Goal: Task Accomplishment & Management: Use online tool/utility

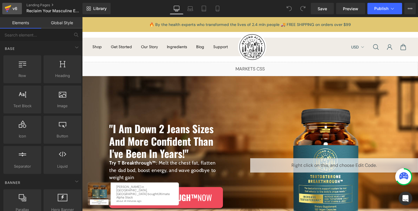
click at [16, 9] on div "v6" at bounding box center [14, 8] width 7 height 7
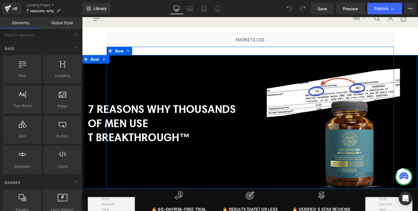
scroll to position [31, 0]
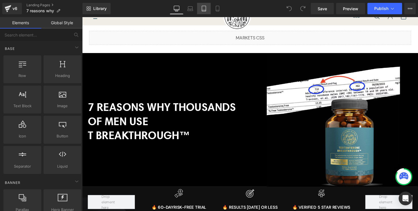
click at [203, 9] on icon at bounding box center [204, 9] width 6 height 6
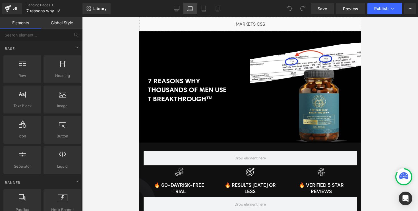
click at [188, 11] on icon at bounding box center [191, 9] width 6 height 6
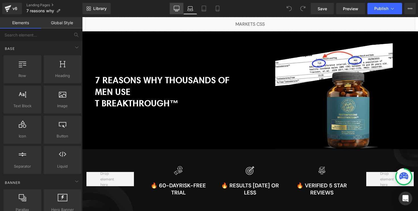
drag, startPoint x: 179, startPoint y: 11, endPoint x: 133, endPoint y: 0, distance: 47.8
click at [179, 11] on icon at bounding box center [177, 9] width 6 height 6
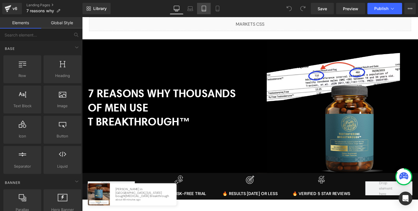
click at [205, 13] on link "Tablet" at bounding box center [204, 8] width 14 height 11
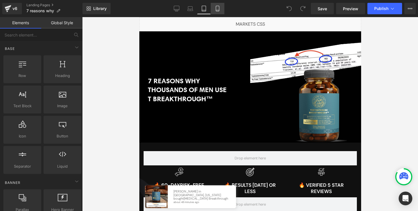
click at [215, 12] on link "Mobile" at bounding box center [218, 8] width 14 height 11
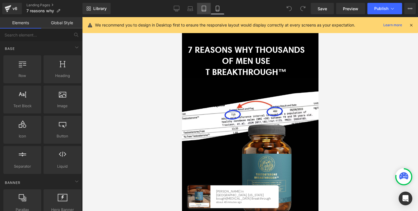
click at [201, 12] on link "Tablet" at bounding box center [204, 8] width 14 height 11
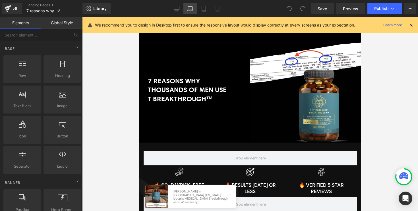
click at [194, 12] on link "Laptop" at bounding box center [191, 8] width 14 height 11
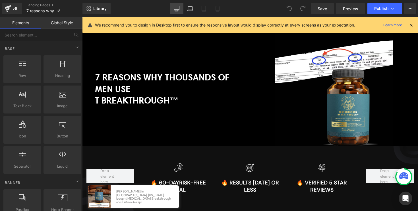
scroll to position [45, 0]
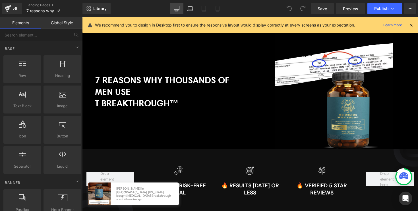
click at [179, 12] on link "Desktop" at bounding box center [177, 8] width 14 height 11
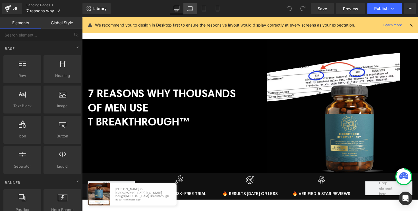
click at [189, 12] on link "Laptop" at bounding box center [191, 8] width 14 height 11
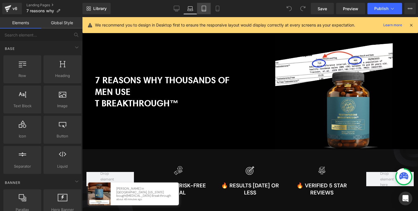
click at [201, 13] on link "Tablet" at bounding box center [204, 8] width 14 height 11
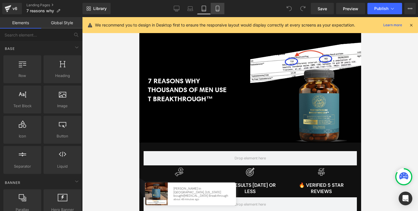
click at [215, 13] on link "Mobile" at bounding box center [218, 8] width 14 height 11
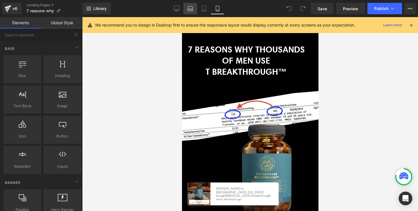
click at [186, 12] on link "Laptop" at bounding box center [191, 8] width 14 height 11
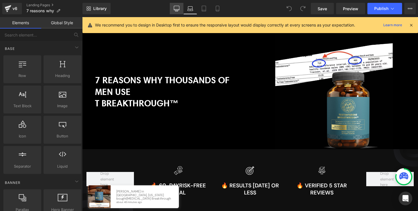
click at [176, 12] on link "Desktop" at bounding box center [177, 8] width 14 height 11
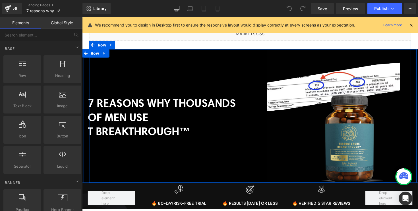
scroll to position [34, 0]
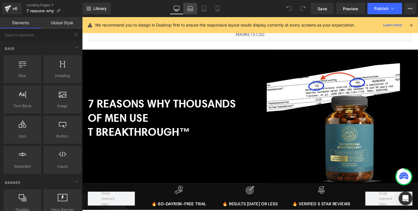
click at [191, 12] on link "Laptop" at bounding box center [191, 8] width 14 height 11
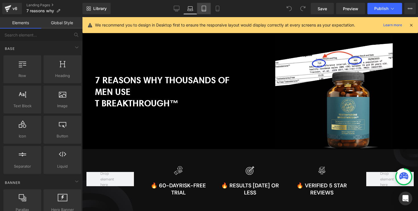
click at [202, 12] on link "Tablet" at bounding box center [204, 8] width 14 height 11
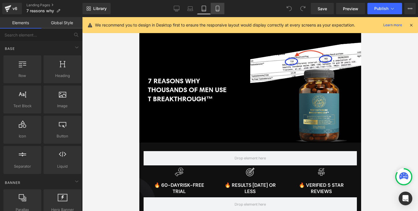
click at [215, 12] on link "Mobile" at bounding box center [218, 8] width 14 height 11
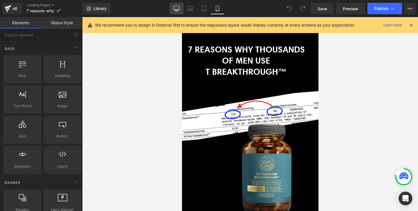
click at [180, 12] on link "Desktop" at bounding box center [177, 8] width 14 height 11
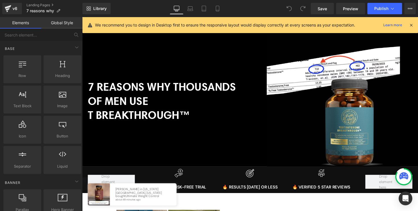
scroll to position [50, 0]
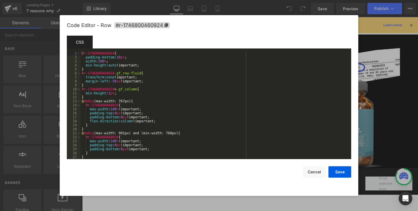
click at [230, 0] on div "You are previewing how the will restyle your page. You can not edit Elements in…" at bounding box center [209, 0] width 418 height 0
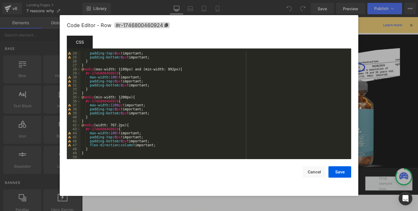
scroll to position [92, 0]
click at [146, 98] on div "padding-top : 0 px !important; padding-bottom : 0 px !important; } } @ media (m…" at bounding box center [215, 109] width 269 height 116
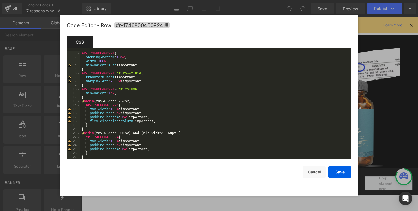
scroll to position [0, 0]
drag, startPoint x: 113, startPoint y: 53, endPoint x: 85, endPoint y: 53, distance: 28.7
click at [85, 53] on div "#r-1746800460924 { padding-bottom : 10 px ; width : 100 % ; min-height : auto !…" at bounding box center [215, 109] width 269 height 116
click at [110, 54] on div "#r-1746800460924 { padding-bottom : 10 px ; width : 100 % ; min-height : auto !…" at bounding box center [215, 109] width 269 height 116
drag, startPoint x: 114, startPoint y: 54, endPoint x: 82, endPoint y: 54, distance: 31.6
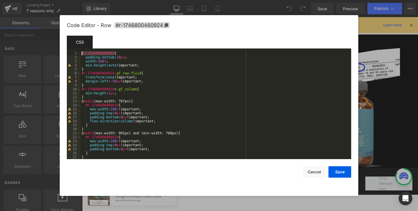
click at [83, 54] on div "#r-1746800460924 { padding-bottom : 10 px ; width : 100 % ; min-height : auto !…" at bounding box center [215, 109] width 269 height 116
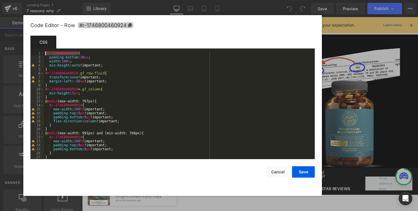
drag, startPoint x: 163, startPoint y: 25, endPoint x: 128, endPoint y: 28, distance: 35.1
click at [128, 28] on span "#r-1746800460924" at bounding box center [105, 25] width 55 height 6
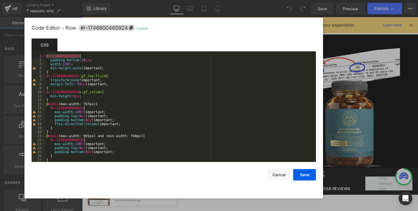
click at [116, 60] on div "#r-1746800460924 { padding-bottom : 10 px ; width : 100 % ; min-height : auto !…" at bounding box center [179, 112] width 269 height 116
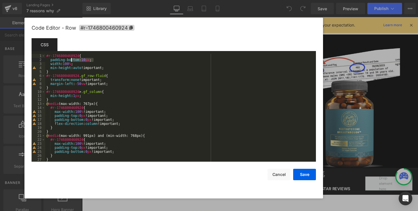
drag, startPoint x: 94, startPoint y: 59, endPoint x: 49, endPoint y: 59, distance: 45.5
click at [49, 59] on div "#r-1746800460924 { padding-bottom : 10 px ; width : 100 % ; min-height : auto !…" at bounding box center [179, 112] width 269 height 116
click at [285, 178] on button "Cancel" at bounding box center [279, 173] width 23 height 11
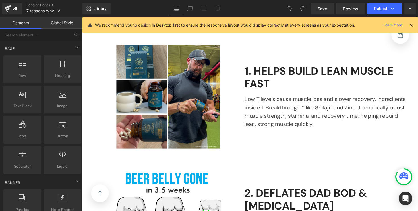
scroll to position [214, 0]
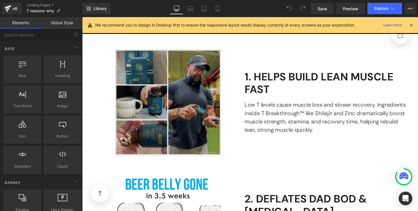
click at [238, 105] on img at bounding box center [165, 104] width 166 height 109
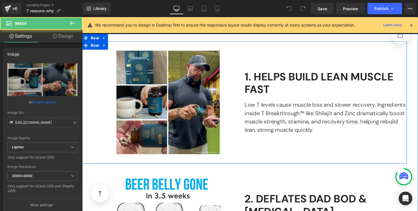
click at [264, 153] on div "1. HELPS BUILD LEAN MUSCLE FAST Text Block Low T levels cause muscle loss and s…" at bounding box center [332, 104] width 166 height 109
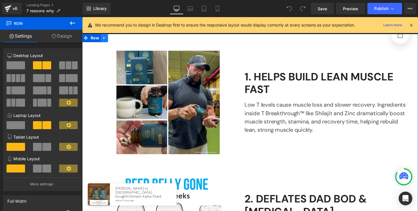
click at [102, 38] on link at bounding box center [104, 38] width 7 height 9
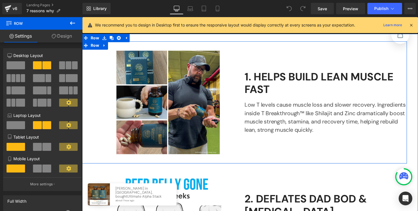
click at [262, 154] on div "1. HELPS BUILD LEAN MUSCLE FAST Text Block Low T levels cause muscle loss and s…" at bounding box center [332, 104] width 166 height 109
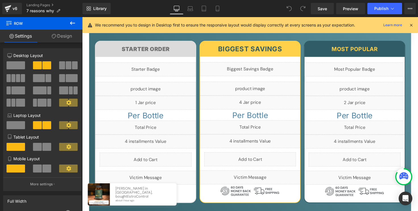
scroll to position [1567, 0]
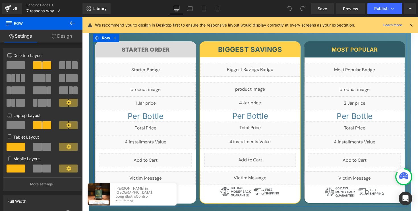
click at [200, 121] on div "Starter Order Heading Row Liquid Liquid Liquid Per Bottle Heading Liquid Liquid…" at bounding box center [147, 125] width 107 height 166
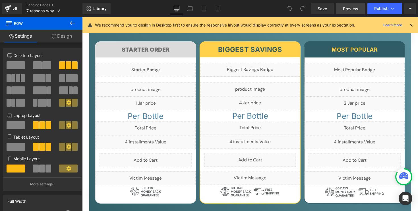
click at [346, 11] on span "Preview" at bounding box center [350, 9] width 15 height 6
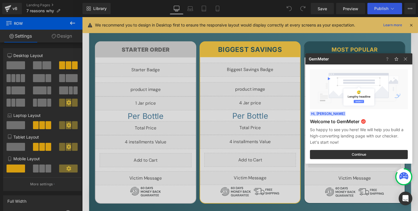
click at [0, 0] on div at bounding box center [0, 0] width 0 height 0
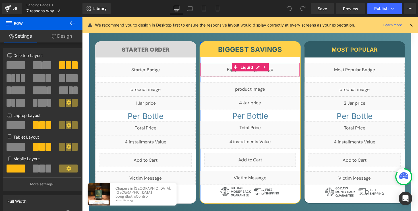
click at [263, 69] on div "Liquid" at bounding box center [254, 71] width 103 height 14
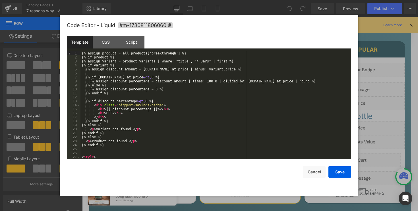
scroll to position [0, 0]
drag, startPoint x: 176, startPoint y: 54, endPoint x: 152, endPoint y: 53, distance: 23.3
click at [73, 84] on div "{% assign product = all_products['breakthrough'] %} {% if product %} {% assign …" at bounding box center [71, 85] width 3 height 3
drag, startPoint x: 118, startPoint y: 54, endPoint x: 102, endPoint y: 53, distance: 16.0
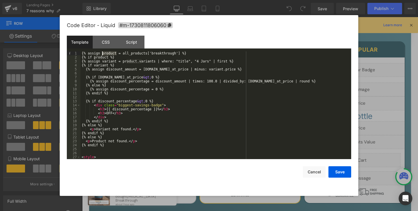
click at [73, 84] on div "{% assign product = all_products['breakthrough'] %} {% if product %} {% assign …" at bounding box center [71, 85] width 3 height 3
drag, startPoint x: 128, startPoint y: 62, endPoint x: 163, endPoint y: 62, distance: 35.0
click at [73, 84] on div "{% assign product = all_products['breakthrough'] %} {% if product %} {% assign …" at bounding box center [71, 85] width 3 height 3
drag, startPoint x: 148, startPoint y: 72, endPoint x: 188, endPoint y: 71, distance: 40.1
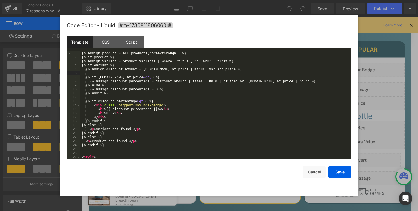
click at [73, 84] on div "{% assign product = all_products['breakthrough'] %} {% if product %} {% assign …" at bounding box center [71, 85] width 3 height 3
drag, startPoint x: 192, startPoint y: 81, endPoint x: 212, endPoint y: 81, distance: 19.9
click at [73, 84] on div "{% assign product = all_products['breakthrough'] %} {% if product %} {% assign …" at bounding box center [71, 85] width 3 height 3
click at [71, 175] on button "Cancel" at bounding box center [62, 178] width 18 height 7
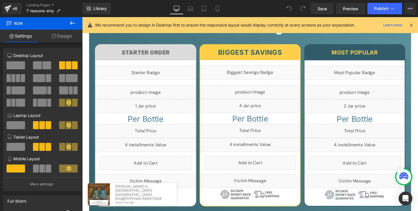
scroll to position [1564, 0]
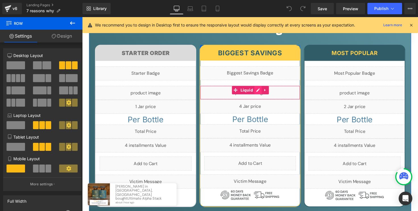
click at [260, 91] on div "Liquid" at bounding box center [254, 94] width 103 height 14
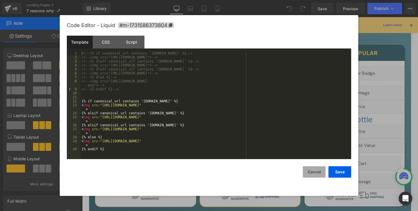
click at [294, 151] on button "Cancel" at bounding box center [292, 147] width 6 height 7
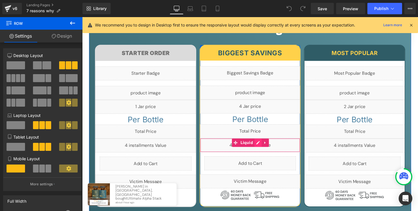
click at [261, 147] on div "Liquid" at bounding box center [254, 148] width 103 height 14
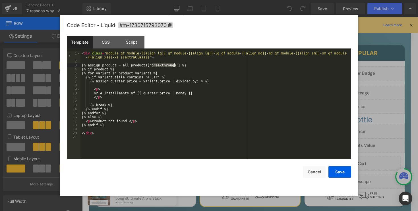
drag, startPoint x: 151, startPoint y: 65, endPoint x: 176, endPoint y: 66, distance: 25.6
click at [285, 179] on div "< div class = "module gf_module-{{align_lg}} gf_module-{{align_lg}}-lg gf_modul…" at bounding box center [285, 182] width 0 height 7
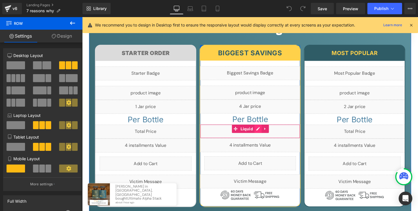
click at [262, 131] on div "Liquid" at bounding box center [254, 134] width 103 height 14
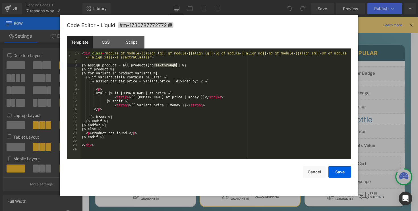
drag, startPoint x: 153, startPoint y: 65, endPoint x: 178, endPoint y: 66, distance: 24.8
click at [0, 0] on div "< div class = "module gf_module-{{align_lg}} gf_module-{{align_lg}}-lg gf_modul…" at bounding box center [0, 0] width 0 height 0
click at [314, 170] on button "Cancel" at bounding box center [314, 171] width 23 height 11
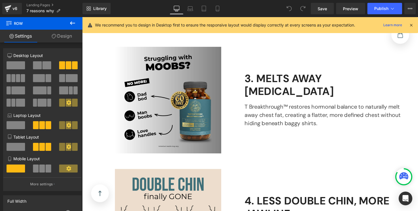
scroll to position [408, 0]
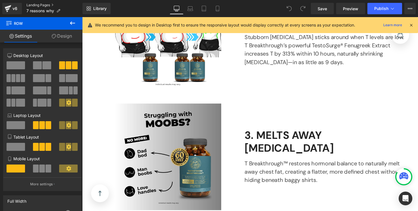
click at [34, 5] on link "Landing Pages" at bounding box center [54, 5] width 56 height 5
